Goal: Navigation & Orientation: Find specific page/section

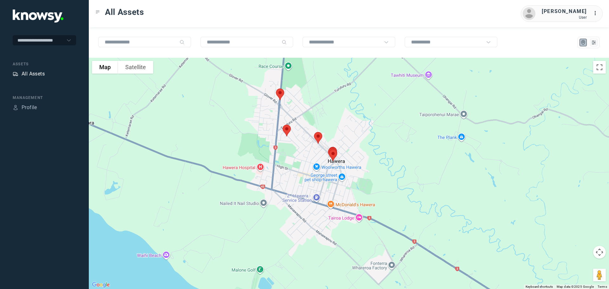
click at [37, 74] on div "All Assets" at bounding box center [33, 74] width 23 height 8
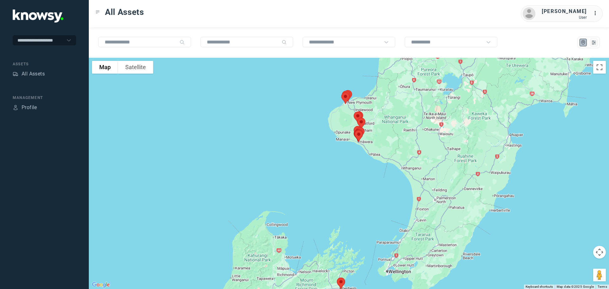
drag, startPoint x: 396, startPoint y: 151, endPoint x: 402, endPoint y: 214, distance: 63.8
click at [402, 214] on div at bounding box center [349, 173] width 520 height 231
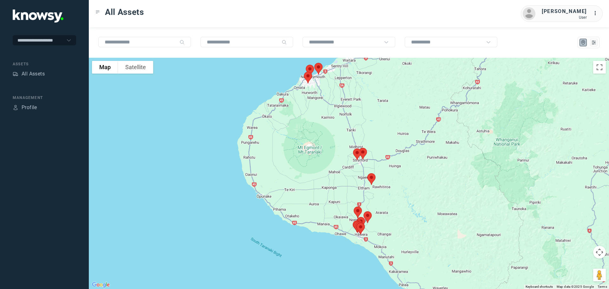
drag, startPoint x: 311, startPoint y: 187, endPoint x: 375, endPoint y: 236, distance: 81.0
click at [375, 236] on div at bounding box center [349, 173] width 520 height 231
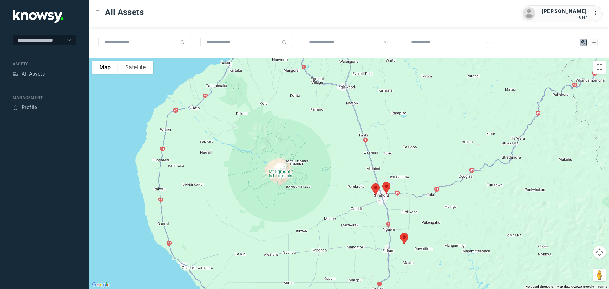
drag, startPoint x: 346, startPoint y: 157, endPoint x: 348, endPoint y: 231, distance: 73.9
click at [348, 231] on div at bounding box center [349, 173] width 520 height 231
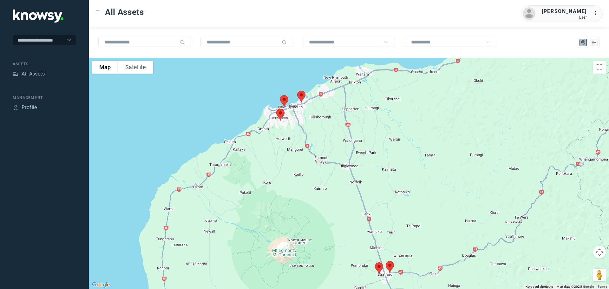
drag, startPoint x: 334, startPoint y: 161, endPoint x: 337, endPoint y: 239, distance: 78.1
click at [337, 239] on div at bounding box center [349, 173] width 520 height 231
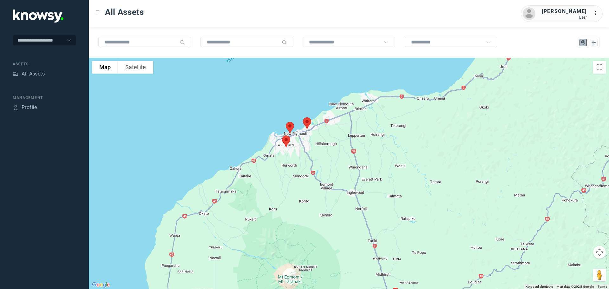
drag, startPoint x: 314, startPoint y: 154, endPoint x: 319, endPoint y: 177, distance: 23.4
click at [319, 177] on div at bounding box center [349, 173] width 520 height 231
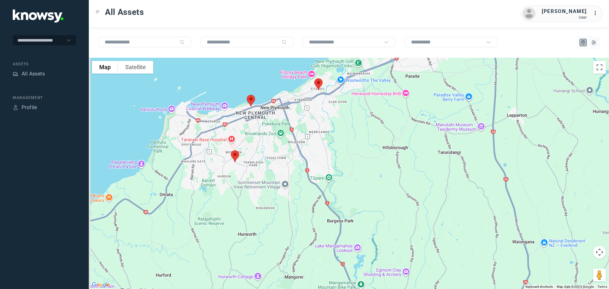
drag, startPoint x: 267, startPoint y: 138, endPoint x: 300, endPoint y: 236, distance: 103.3
click at [300, 236] on div at bounding box center [349, 173] width 520 height 231
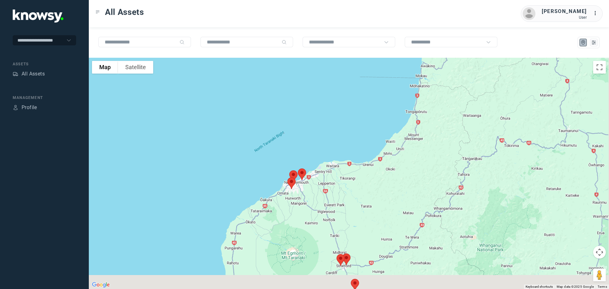
drag, startPoint x: 351, startPoint y: 200, endPoint x: 339, endPoint y: 93, distance: 108.5
click at [339, 93] on div at bounding box center [349, 173] width 520 height 231
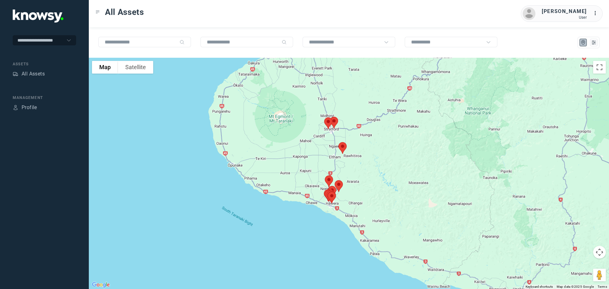
drag, startPoint x: 355, startPoint y: 215, endPoint x: 355, endPoint y: 177, distance: 37.4
click at [355, 177] on div at bounding box center [349, 173] width 520 height 231
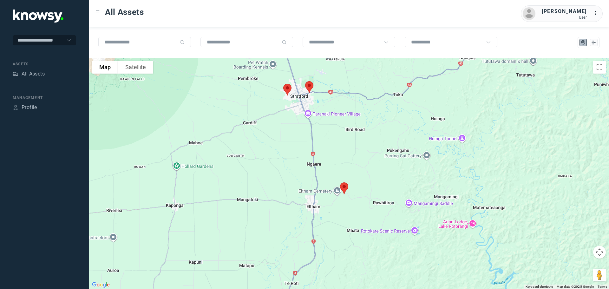
click at [311, 87] on img at bounding box center [309, 87] width 13 height 17
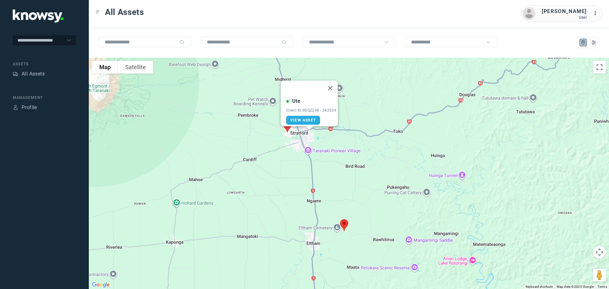
click at [333, 83] on button "Close" at bounding box center [330, 88] width 15 height 15
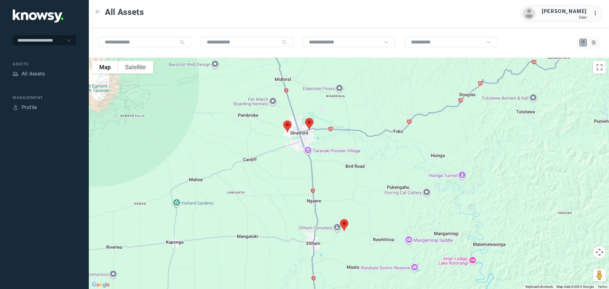
click at [289, 126] on img at bounding box center [287, 126] width 13 height 17
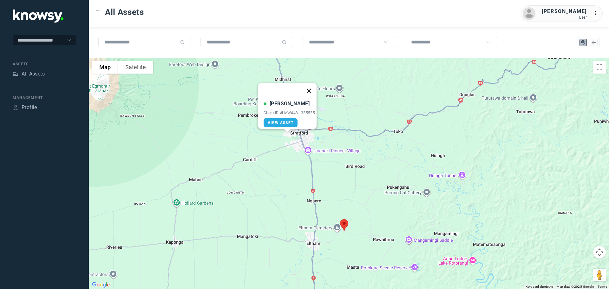
click at [311, 84] on button "Close" at bounding box center [308, 90] width 15 height 15
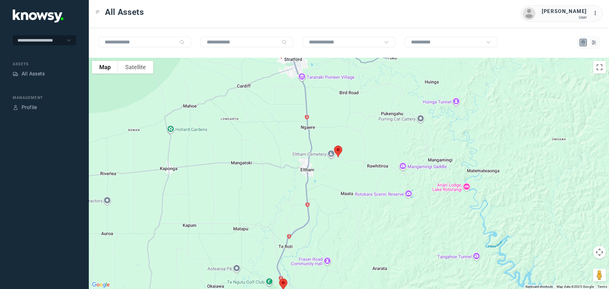
drag, startPoint x: 310, startPoint y: 185, endPoint x: 305, endPoint y: 113, distance: 72.1
click at [305, 113] on div at bounding box center [349, 173] width 520 height 231
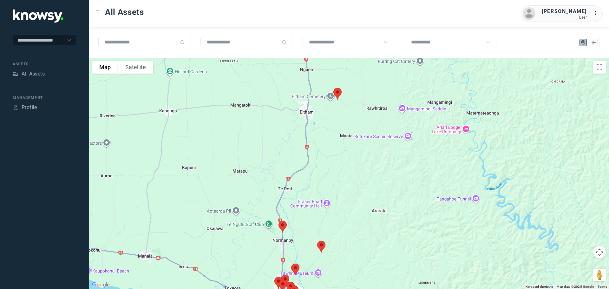
drag, startPoint x: 315, startPoint y: 167, endPoint x: 310, endPoint y: 111, distance: 56.0
click at [310, 111] on div at bounding box center [349, 173] width 520 height 231
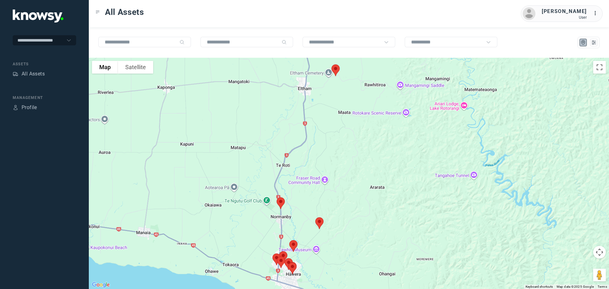
drag, startPoint x: 310, startPoint y: 157, endPoint x: 311, endPoint y: 97, distance: 60.0
click at [311, 97] on div at bounding box center [349, 173] width 520 height 231
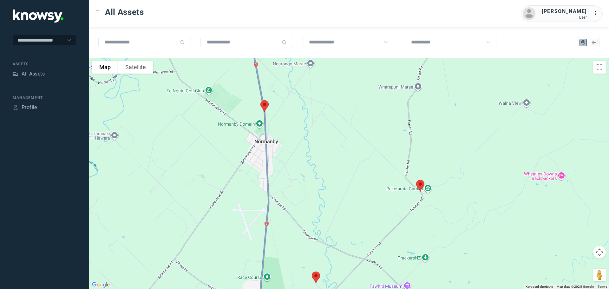
click at [266, 106] on img at bounding box center [264, 106] width 13 height 17
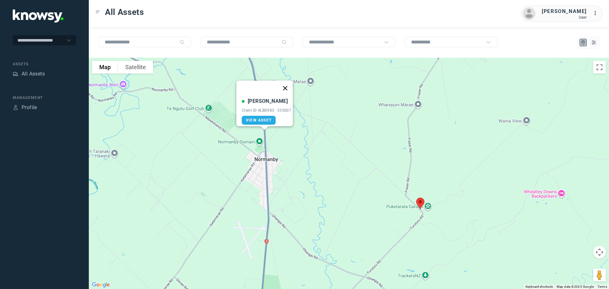
click at [287, 85] on button "Close" at bounding box center [285, 88] width 15 height 15
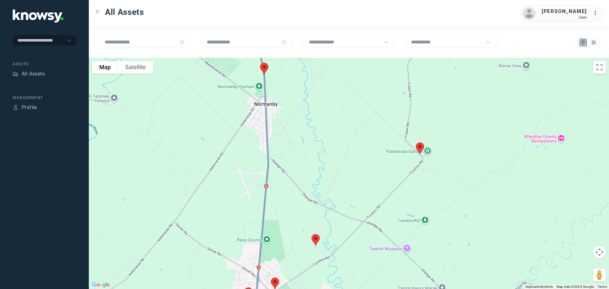
drag, startPoint x: 273, startPoint y: 168, endPoint x: 273, endPoint y: 118, distance: 49.5
click at [273, 118] on div at bounding box center [349, 173] width 520 height 231
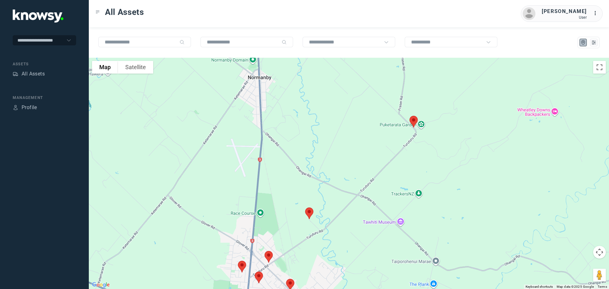
drag, startPoint x: 367, startPoint y: 174, endPoint x: 359, endPoint y: 148, distance: 27.0
click at [359, 148] on div at bounding box center [349, 173] width 520 height 231
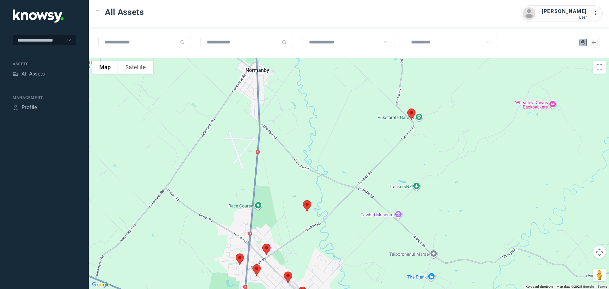
click at [410, 115] on img at bounding box center [411, 114] width 13 height 17
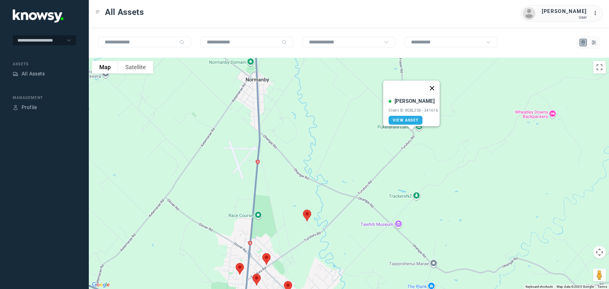
click at [436, 87] on button "Close" at bounding box center [431, 88] width 15 height 15
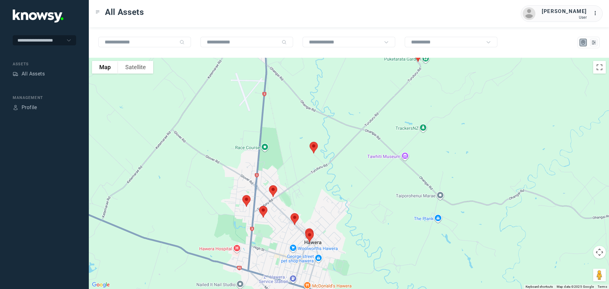
drag, startPoint x: 347, startPoint y: 180, endPoint x: 357, endPoint y: 96, distance: 84.1
click at [357, 96] on div at bounding box center [349, 173] width 520 height 231
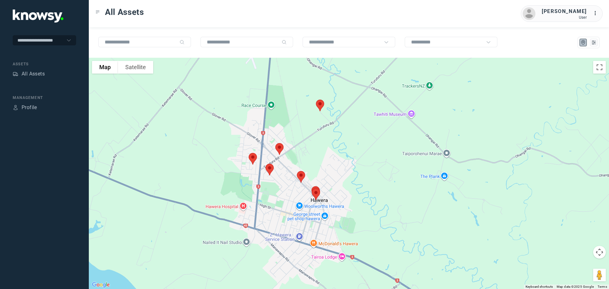
drag, startPoint x: 349, startPoint y: 104, endPoint x: 354, endPoint y: 81, distance: 23.7
click at [354, 82] on div at bounding box center [349, 173] width 520 height 231
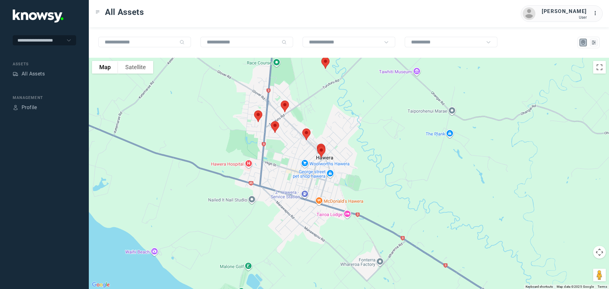
drag, startPoint x: 302, startPoint y: 124, endPoint x: 305, endPoint y: 88, distance: 36.0
click at [305, 89] on div at bounding box center [349, 173] width 520 height 231
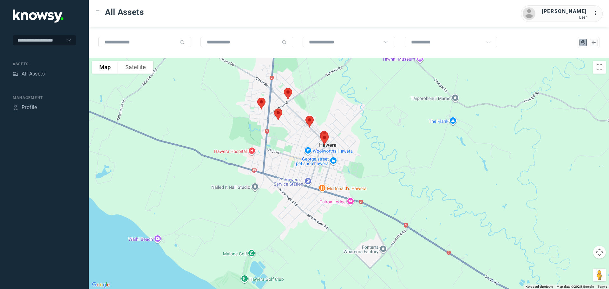
click at [260, 102] on img at bounding box center [261, 103] width 13 height 17
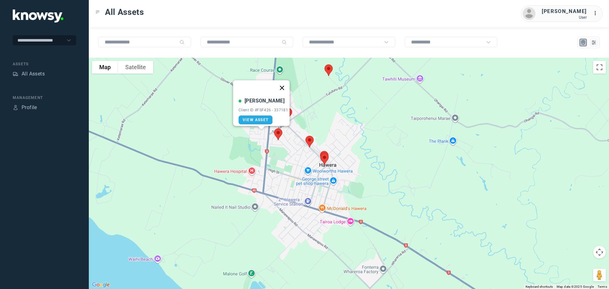
click at [284, 82] on button "Close" at bounding box center [281, 87] width 15 height 15
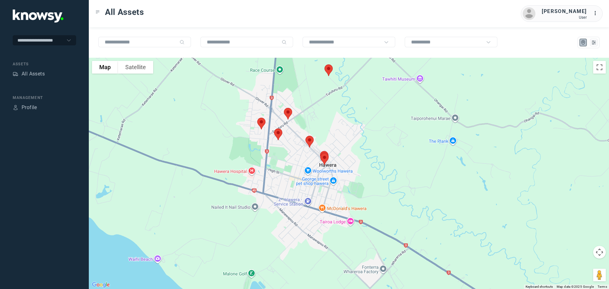
click at [280, 132] on img at bounding box center [277, 134] width 13 height 17
click at [300, 95] on button "Close" at bounding box center [298, 98] width 15 height 15
click at [288, 114] on img at bounding box center [287, 113] width 13 height 17
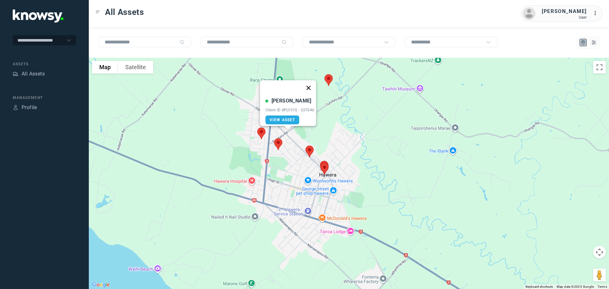
click at [311, 84] on button "Close" at bounding box center [308, 87] width 15 height 15
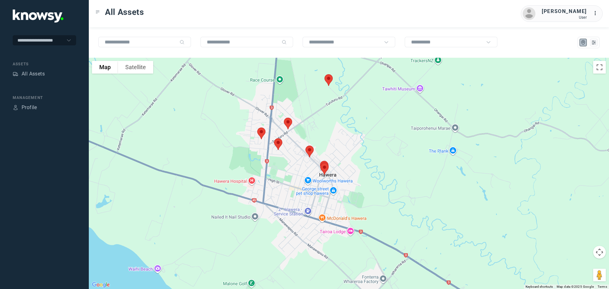
click at [307, 148] on img at bounding box center [309, 151] width 13 height 17
click at [332, 112] on button "Close" at bounding box center [329, 115] width 15 height 15
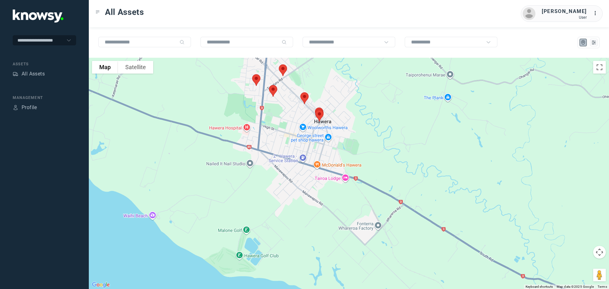
drag, startPoint x: 335, startPoint y: 139, endPoint x: 330, endPoint y: 84, distance: 54.5
click at [330, 84] on div at bounding box center [349, 173] width 520 height 231
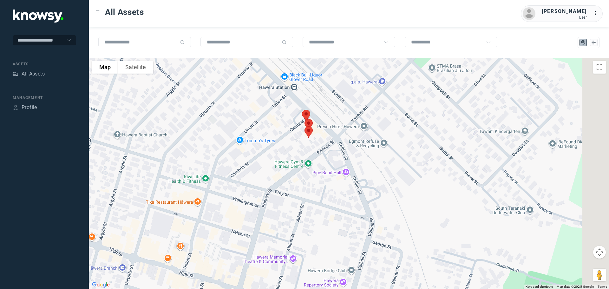
drag, startPoint x: 333, startPoint y: 141, endPoint x: 276, endPoint y: 139, distance: 56.8
click at [276, 139] on div at bounding box center [349, 173] width 520 height 231
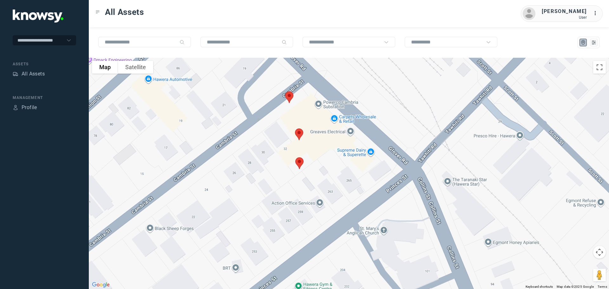
drag, startPoint x: 286, startPoint y: 104, endPoint x: 287, endPoint y: 155, distance: 50.8
click at [287, 155] on div at bounding box center [349, 173] width 520 height 231
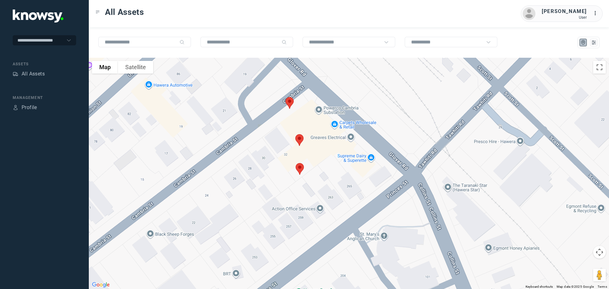
click at [292, 102] on img at bounding box center [289, 103] width 13 height 17
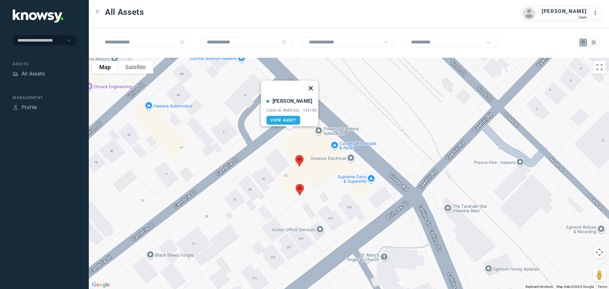
click at [311, 84] on button "Close" at bounding box center [310, 88] width 15 height 15
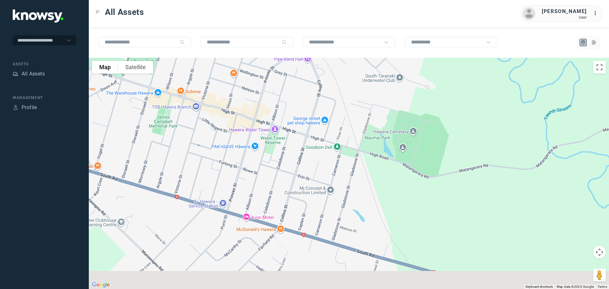
drag, startPoint x: 276, startPoint y: 183, endPoint x: 277, endPoint y: 66, distance: 117.0
click at [277, 66] on div at bounding box center [349, 173] width 520 height 231
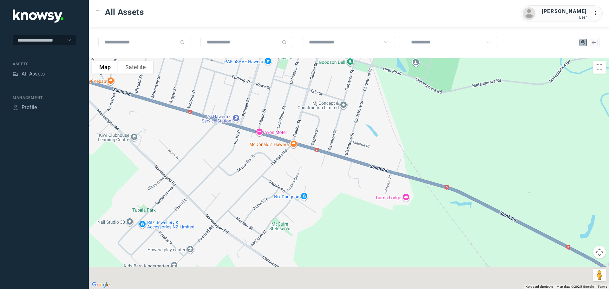
drag, startPoint x: 263, startPoint y: 118, endPoint x: 276, endPoint y: 36, distance: 83.5
click at [276, 36] on div "To navigate the map with touch gestures double-tap and hold your finger on the …" at bounding box center [349, 158] width 520 height 262
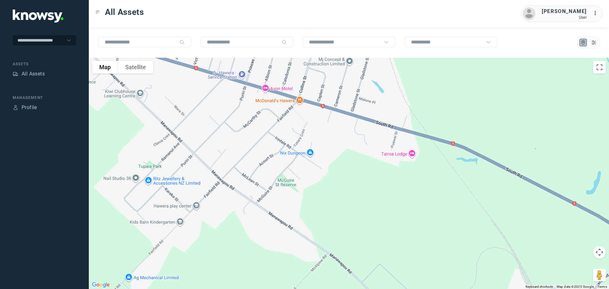
drag, startPoint x: 282, startPoint y: 76, endPoint x: 282, endPoint y: 34, distance: 42.8
click at [282, 31] on div "To navigate the map with touch gestures double-tap and hold your finger on the …" at bounding box center [349, 158] width 520 height 262
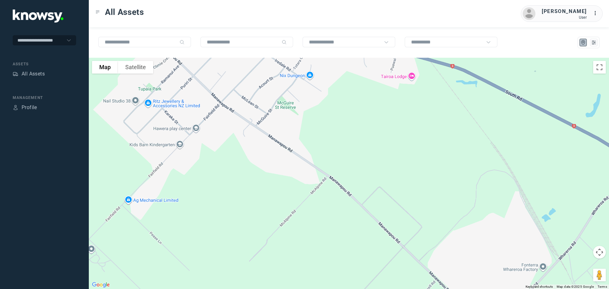
drag, startPoint x: 283, startPoint y: 84, endPoint x: 280, endPoint y: 49, distance: 35.3
click at [283, 44] on div "To navigate the map with touch gestures double-tap and hold your finger on the …" at bounding box center [349, 158] width 520 height 262
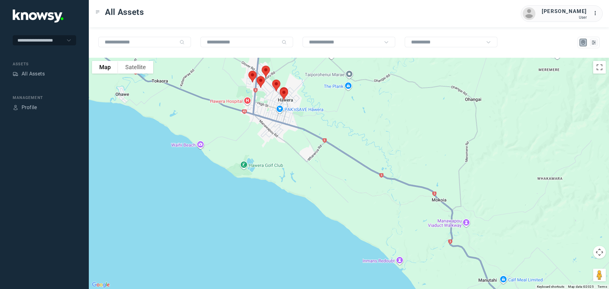
drag, startPoint x: 368, startPoint y: 109, endPoint x: 361, endPoint y: 160, distance: 51.6
click at [361, 160] on div at bounding box center [349, 173] width 520 height 231
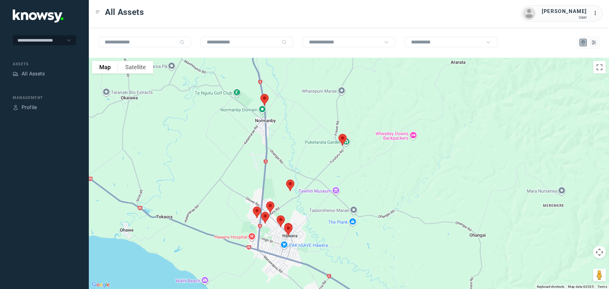
drag, startPoint x: 348, startPoint y: 121, endPoint x: 350, endPoint y: 152, distance: 30.8
click at [361, 210] on div at bounding box center [349, 173] width 520 height 231
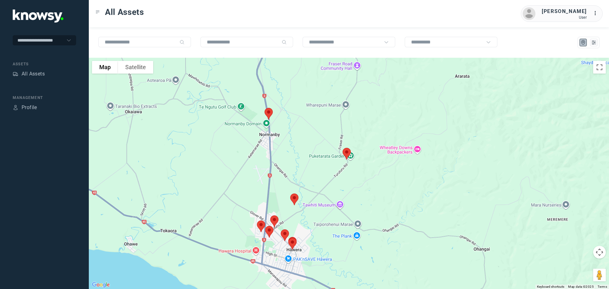
drag, startPoint x: 343, startPoint y: 131, endPoint x: 342, endPoint y: 188, distance: 57.1
click at [342, 188] on div at bounding box center [349, 173] width 520 height 231
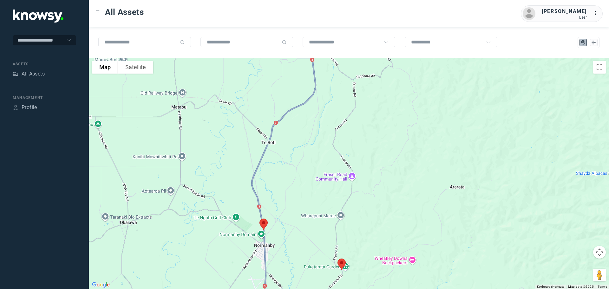
drag, startPoint x: 309, startPoint y: 119, endPoint x: 310, endPoint y: 162, distance: 43.1
click at [310, 162] on div at bounding box center [349, 173] width 520 height 231
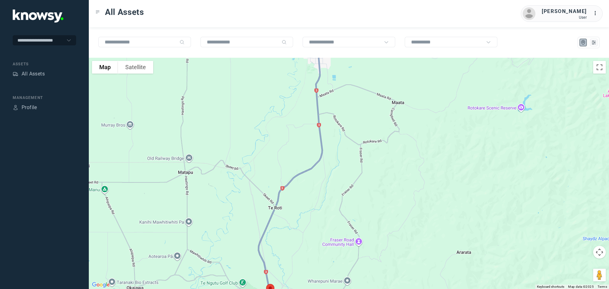
drag, startPoint x: 290, startPoint y: 113, endPoint x: 294, endPoint y: 159, distance: 46.2
click at [295, 159] on div at bounding box center [349, 173] width 520 height 231
